Goal: Check status: Check status

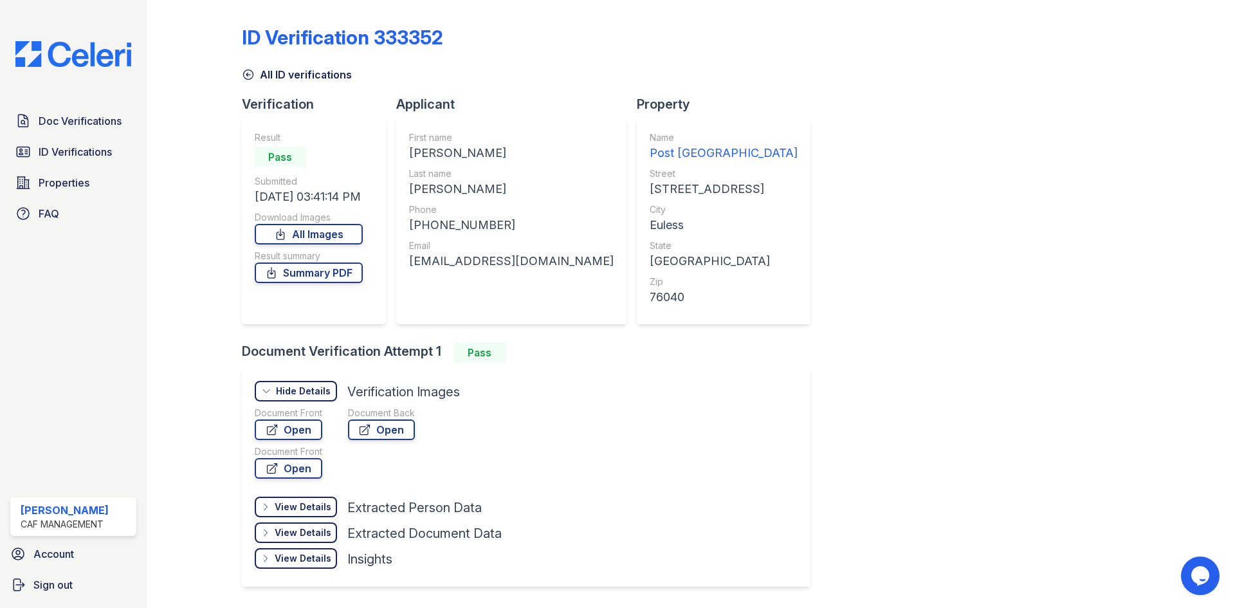
click at [5, 148] on div "Doc Verifications ID Verifications Properties FAQ" at bounding box center [73, 167] width 136 height 118
click at [36, 152] on link "ID Verifications" at bounding box center [73, 152] width 126 height 26
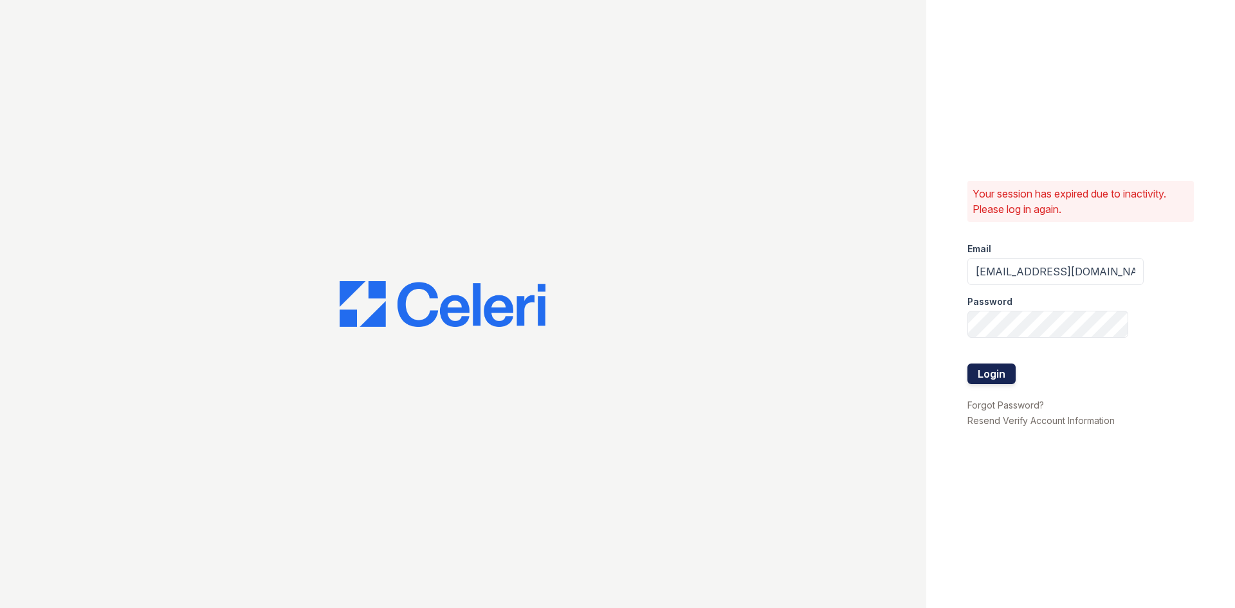
click at [997, 382] on button "Login" at bounding box center [991, 373] width 48 height 21
